Goal: Task Accomplishment & Management: Complete application form

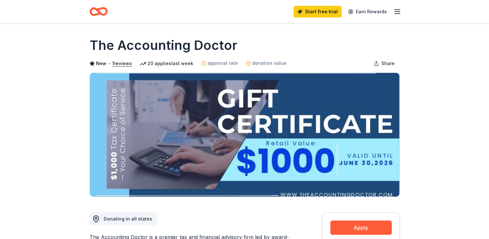
click at [102, 16] on icon "Home" at bounding box center [99, 11] width 18 height 15
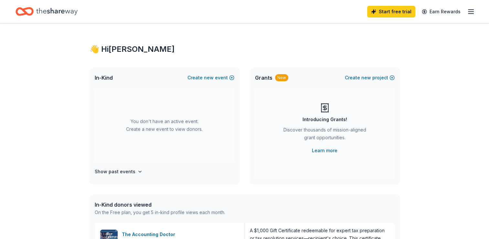
click at [470, 13] on icon "button" at bounding box center [471, 12] width 8 height 8
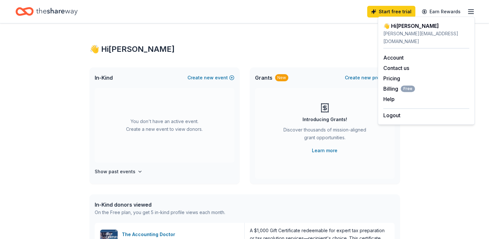
click at [322, 45] on div "👋 Hi [PERSON_NAME]" at bounding box center [245, 49] width 310 height 10
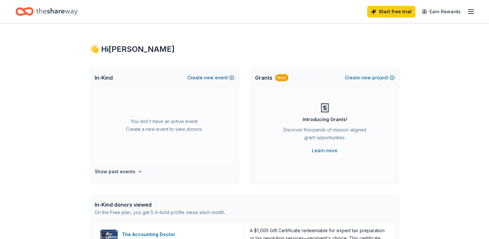
click at [229, 77] on button "Create new event" at bounding box center [210, 78] width 47 height 8
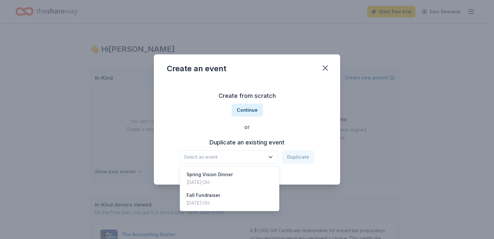
click at [274, 154] on icon "button" at bounding box center [270, 157] width 6 height 6
click at [254, 192] on div "Fall Fundraiser [DATE] · [GEOGRAPHIC_DATA]" at bounding box center [229, 198] width 96 height 21
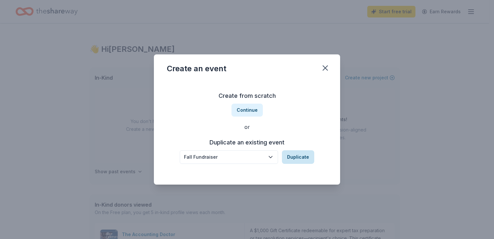
click at [293, 159] on button "Duplicate" at bounding box center [298, 157] width 32 height 14
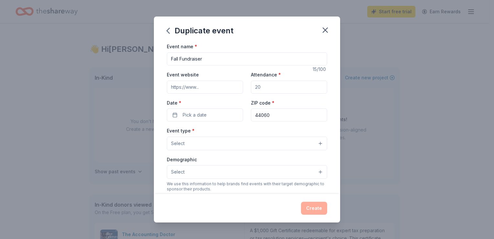
click at [260, 83] on input "Attendance *" at bounding box center [289, 86] width 76 height 13
type input "300"
click at [229, 92] on input "Event website" at bounding box center [205, 86] width 76 height 13
click at [178, 85] on input "Event website" at bounding box center [205, 86] width 76 height 13
paste input "[URL][DOMAIN_NAME]"
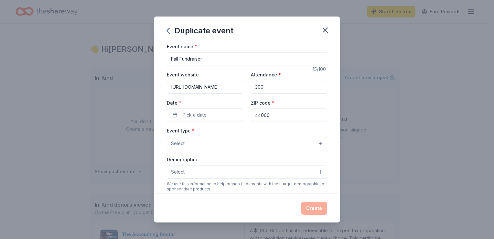
scroll to position [0, 42]
type input "[URL][DOMAIN_NAME]"
drag, startPoint x: 257, startPoint y: 86, endPoint x: 252, endPoint y: 87, distance: 5.4
click at [252, 87] on input "300" at bounding box center [289, 86] width 76 height 13
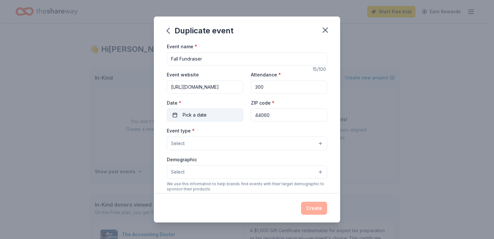
click at [224, 113] on button "Pick a date" at bounding box center [205, 114] width 76 height 13
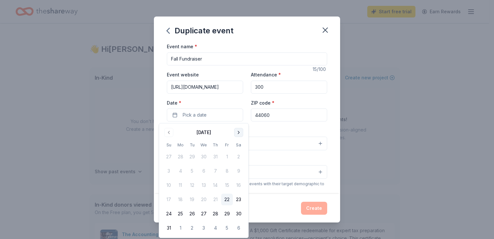
click at [238, 133] on button "Go to next month" at bounding box center [238, 132] width 9 height 9
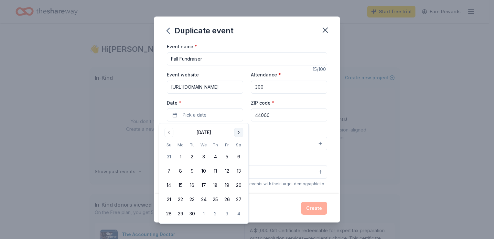
click at [238, 133] on button "Go to next month" at bounding box center [238, 132] width 9 height 9
click at [213, 171] on button "9" at bounding box center [215, 171] width 12 height 12
click at [274, 126] on div "Event name * Fall Fundraiser 15 /100 Event website [URL][DOMAIN_NAME] Attendanc…" at bounding box center [247, 191] width 160 height 299
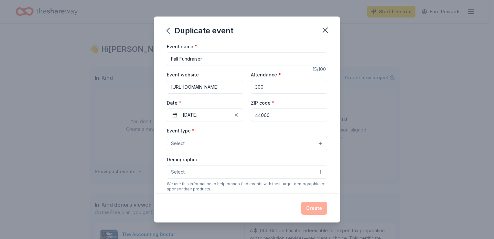
click at [273, 114] on input "44060" at bounding box center [289, 114] width 76 height 13
type input "44041"
click at [255, 145] on button "Select" at bounding box center [247, 143] width 160 height 14
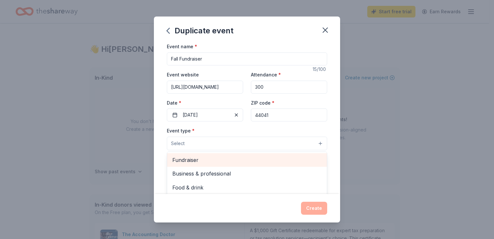
click at [245, 156] on span "Fundraiser" at bounding box center [246, 159] width 149 height 8
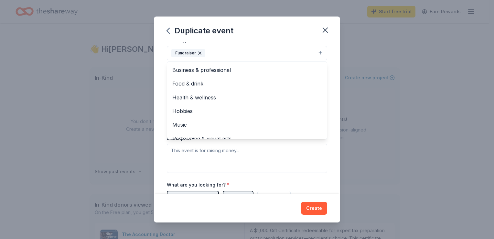
scroll to position [92, 0]
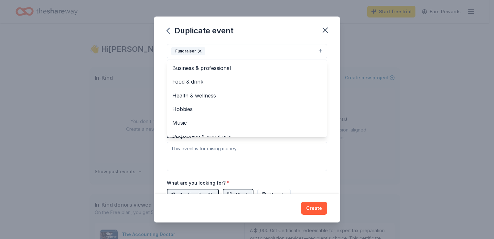
click at [332, 117] on div "Event name * Fall Fundraiser 15 /100 Event website [URL][DOMAIN_NAME] Attendanc…" at bounding box center [247, 117] width 186 height 151
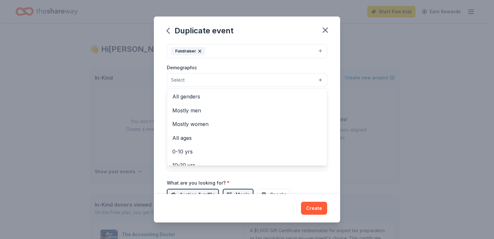
click at [314, 80] on button "Select" at bounding box center [247, 80] width 160 height 14
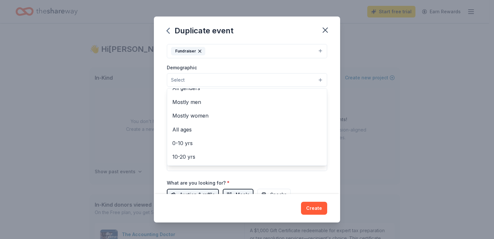
scroll to position [0, 0]
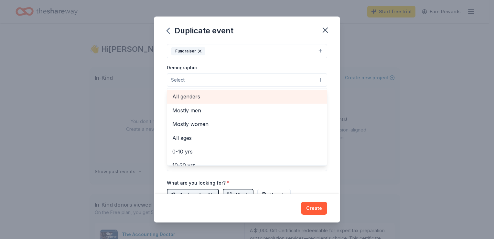
click at [260, 98] on span "All genders" at bounding box center [246, 96] width 149 height 8
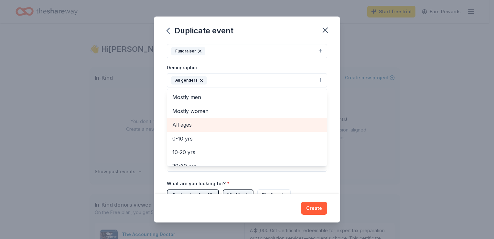
click at [241, 121] on span "All ages" at bounding box center [246, 124] width 149 height 8
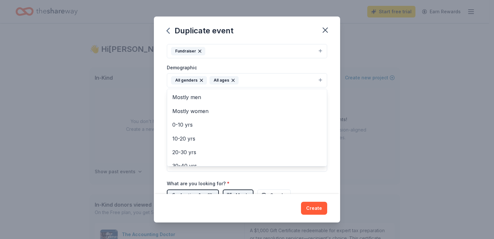
click at [332, 150] on div "Event name * Fall Fundraiser 15 /100 Event website [URL][DOMAIN_NAME] Attendanc…" at bounding box center [247, 117] width 186 height 151
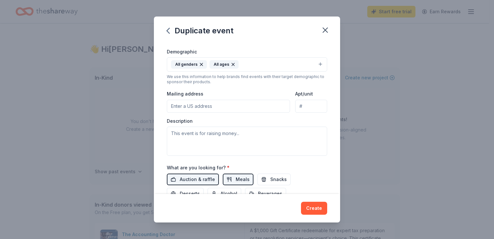
scroll to position [115, 0]
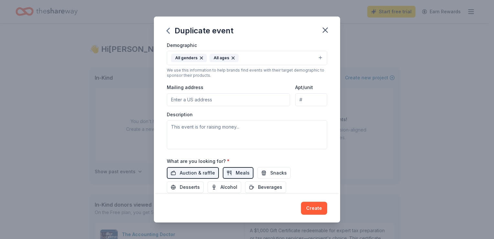
click at [248, 95] on input "Mailing address" at bounding box center [228, 99] width 123 height 13
type input "[STREET_ADDRESS][PERSON_NAME]"
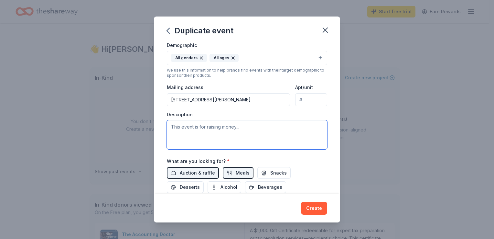
click at [226, 129] on textarea at bounding box center [247, 134] width 160 height 29
click at [184, 134] on textarea "This event is raising money for [PERSON_NAME] Women's Center. [GEOGRAPHIC_DATA]…" at bounding box center [247, 134] width 160 height 29
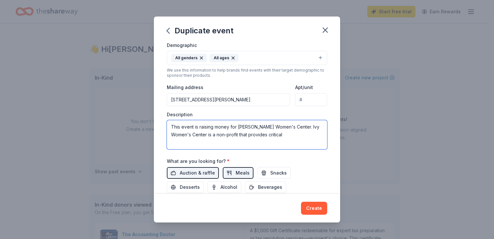
paste textarea "medical testing, education and consultation services at no cost for women makin…"
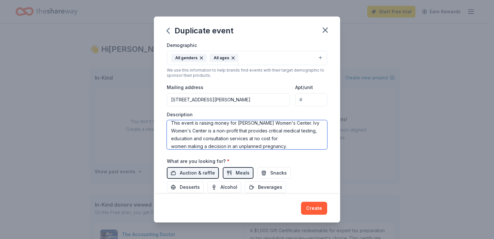
click at [242, 145] on textarea "This event is raising money for [PERSON_NAME] Women's Center. Ivy Women's Cente…" at bounding box center [247, 134] width 160 height 29
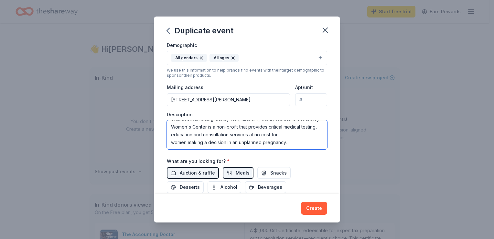
drag, startPoint x: 187, startPoint y: 146, endPoint x: 231, endPoint y: 148, distance: 44.0
click at [231, 148] on textarea "This event is raising money for [PERSON_NAME] Women's Center. Ivy Women's Cente…" at bounding box center [247, 134] width 160 height 29
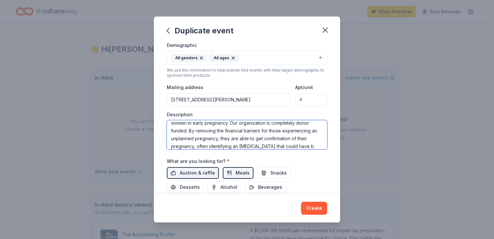
scroll to position [35, 0]
click at [215, 127] on textarea "This event is raising money for [PERSON_NAME] Women's Center. Ivy Women's Cente…" at bounding box center [247, 134] width 160 height 29
click at [285, 144] on textarea "This event is raising money for [PERSON_NAME] Women's Center. Ivy Women's Cente…" at bounding box center [247, 134] width 160 height 29
click at [286, 146] on textarea "This event is raising money for [PERSON_NAME] Women's Center. Ivy Women's Cente…" at bounding box center [247, 134] width 160 height 29
click at [273, 144] on textarea "This event is raising money for [PERSON_NAME] Women's Center. Ivy Women's Cente…" at bounding box center [247, 134] width 160 height 29
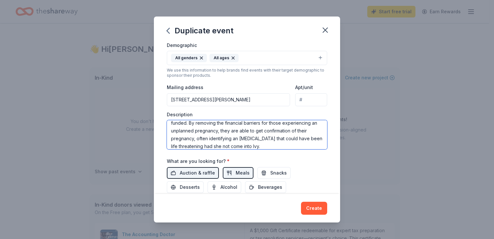
click at [195, 140] on textarea "This event is raising money for [PERSON_NAME] Women's Center. Ivy Women's Cente…" at bounding box center [247, 134] width 160 height 29
click at [255, 141] on textarea "This event is raising money for [PERSON_NAME] Women's Center. Ivy Women's Cente…" at bounding box center [247, 134] width 160 height 29
click at [234, 145] on textarea "This event is raising money for [PERSON_NAME] Women's Center. Ivy Women's Cente…" at bounding box center [247, 134] width 160 height 29
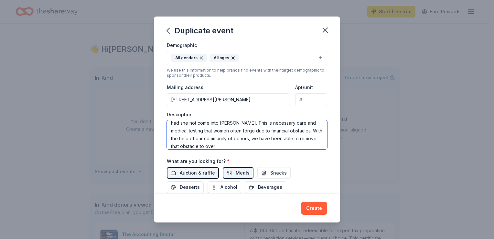
scroll to position [78, 0]
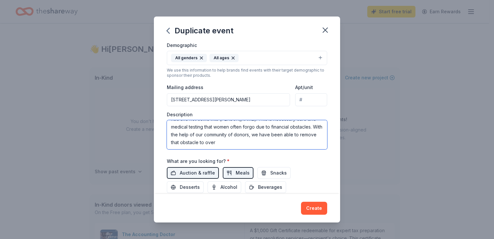
drag, startPoint x: 243, startPoint y: 144, endPoint x: 217, endPoint y: 144, distance: 26.5
click at [217, 144] on textarea "This event is raising money for [PERSON_NAME] Women's Center. Ivy Women's Cente…" at bounding box center [247, 134] width 160 height 29
type textarea "This event is raising money for [PERSON_NAME] Women's Center. Ivy Women's Cente…"
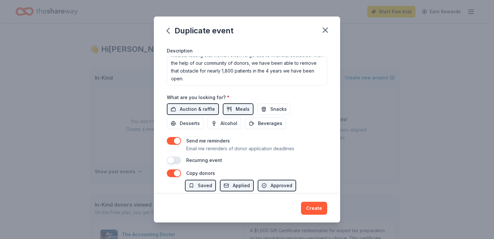
scroll to position [179, 0]
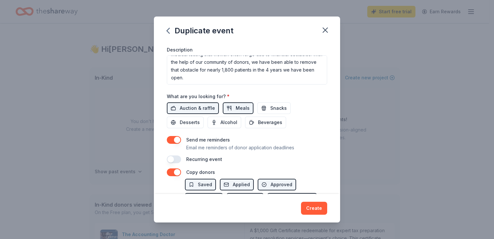
click at [270, 113] on div "Auction & raffle Meals Snacks Desserts Alcohol Beverages" at bounding box center [247, 115] width 160 height 26
click at [270, 109] on span "Snacks" at bounding box center [278, 108] width 16 height 8
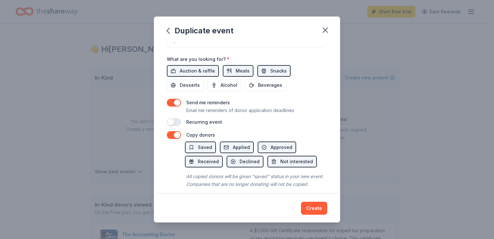
scroll to position [205, 0]
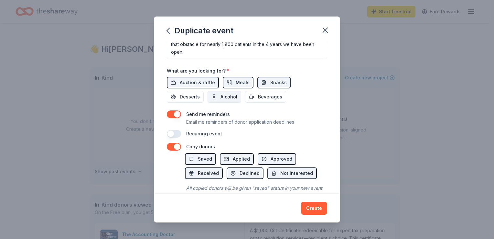
click at [223, 97] on span "Alcohol" at bounding box center [228, 97] width 17 height 8
click at [267, 98] on span "Beverages" at bounding box center [270, 97] width 24 height 8
click at [197, 88] on div "Auction & raffle Meals Snacks Desserts Alcohol Beverages" at bounding box center [247, 90] width 160 height 26
click at [195, 97] on span "Desserts" at bounding box center [190, 97] width 20 height 8
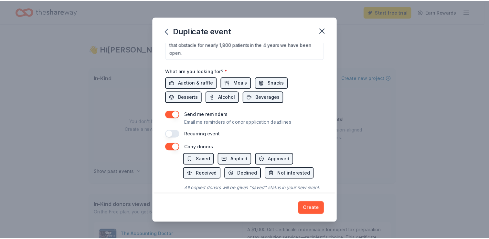
scroll to position [230, 0]
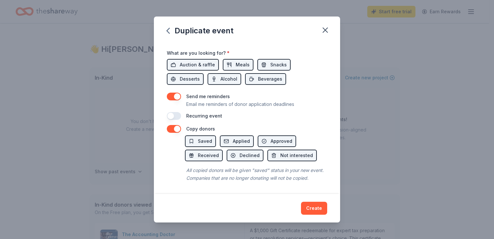
click at [315, 204] on button "Create" at bounding box center [314, 207] width 26 height 13
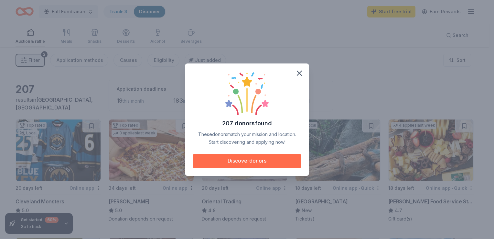
click at [231, 160] on button "Discover donors" at bounding box center [247, 161] width 109 height 14
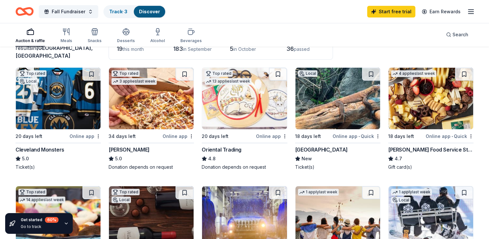
scroll to position [39, 0]
